Goal: Information Seeking & Learning: Compare options

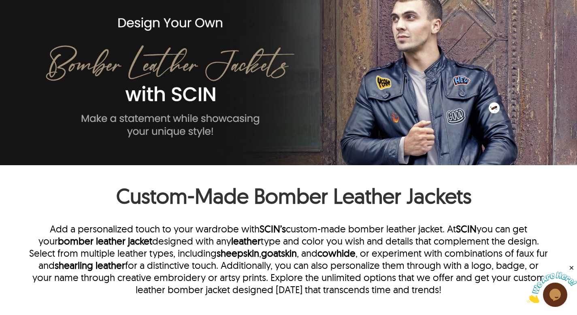
scroll to position [75, 0]
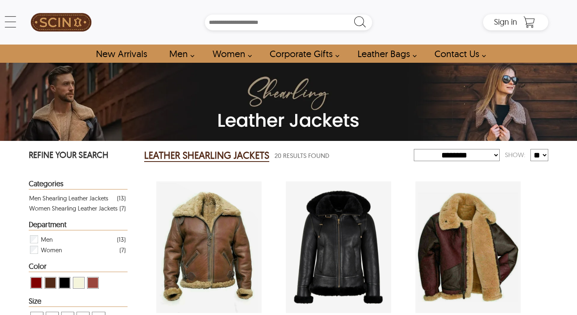
select select "********"
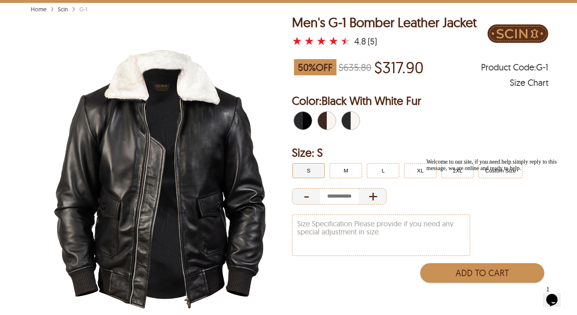
scroll to position [93, 0]
